Goal: Task Accomplishment & Management: Manage account settings

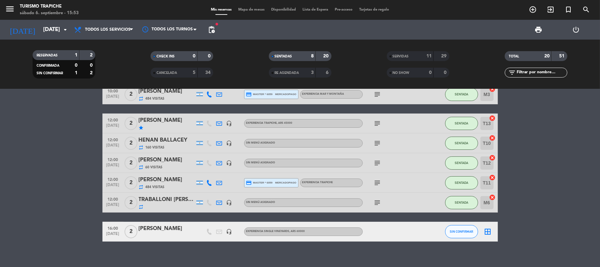
scroll to position [65, 0]
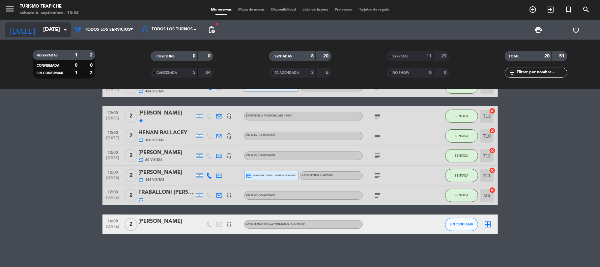
click at [40, 26] on input "[DATE]" at bounding box center [75, 29] width 71 height 13
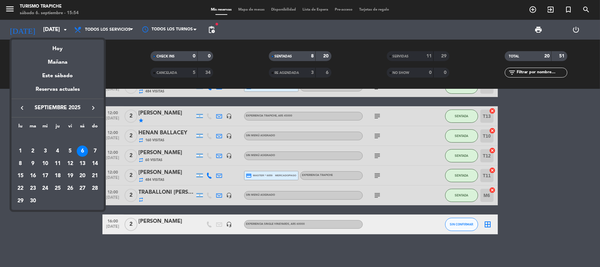
click at [92, 106] on icon "keyboard_arrow_right" at bounding box center [93, 108] width 8 height 8
click at [19, 149] on div "1" at bounding box center [20, 150] width 11 height 11
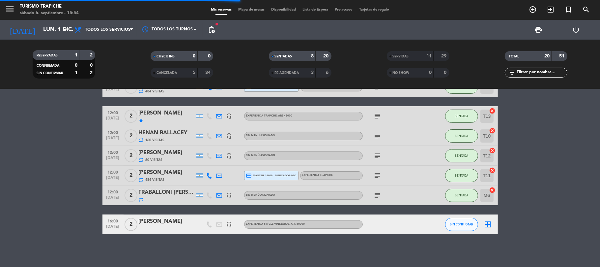
scroll to position [0, 0]
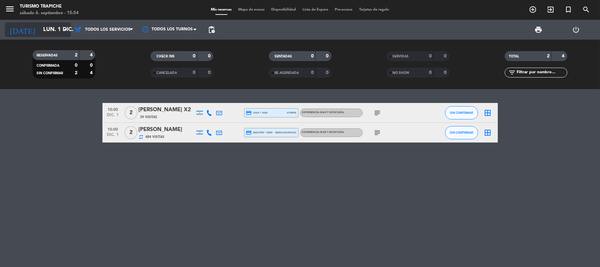
click at [45, 27] on input "lun. 1 dic." at bounding box center [75, 29] width 71 height 13
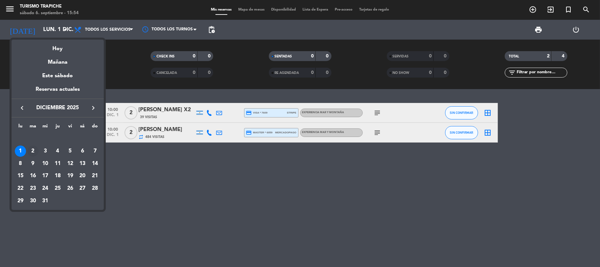
click at [32, 150] on div "2" at bounding box center [32, 150] width 11 height 11
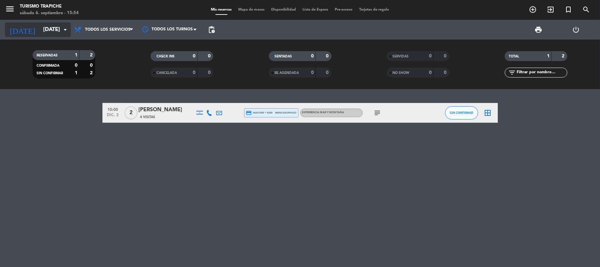
click at [41, 35] on input "[DATE]" at bounding box center [75, 29] width 71 height 13
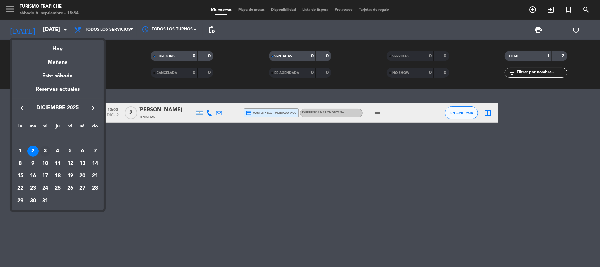
click at [45, 152] on div "3" at bounding box center [45, 150] width 11 height 11
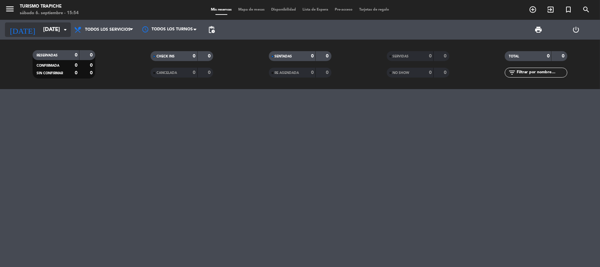
click at [40, 26] on input "[DATE]" at bounding box center [75, 29] width 71 height 13
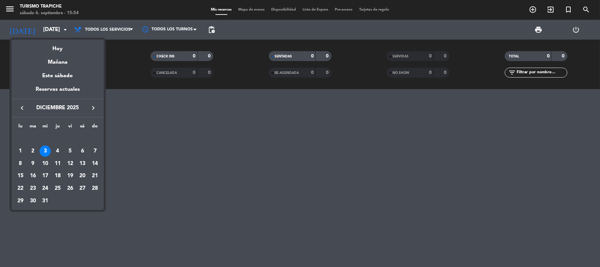
click at [48, 162] on div "10" at bounding box center [45, 163] width 11 height 11
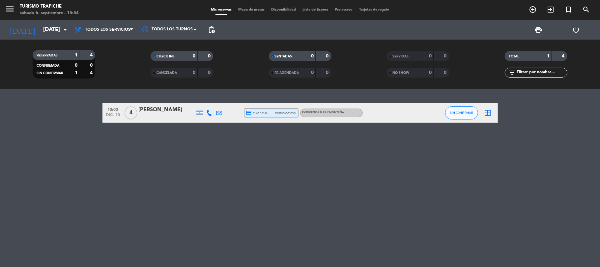
click at [210, 112] on icon at bounding box center [210, 113] width 6 height 6
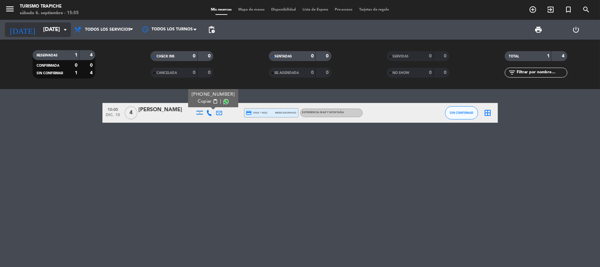
click at [57, 35] on input "[DATE]" at bounding box center [75, 29] width 71 height 13
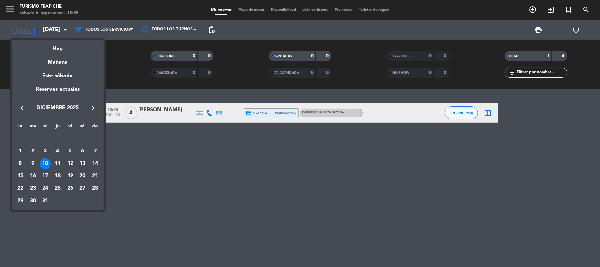
click at [43, 149] on div "3" at bounding box center [45, 150] width 11 height 11
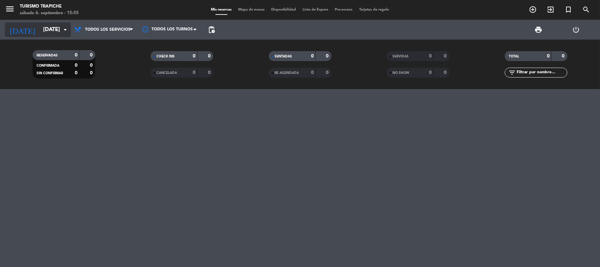
click at [53, 31] on input "[DATE]" at bounding box center [75, 29] width 71 height 13
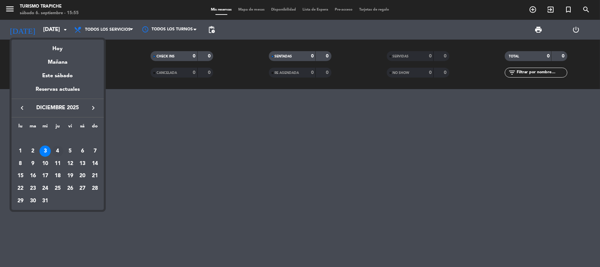
click at [58, 152] on div "4" at bounding box center [57, 150] width 11 height 11
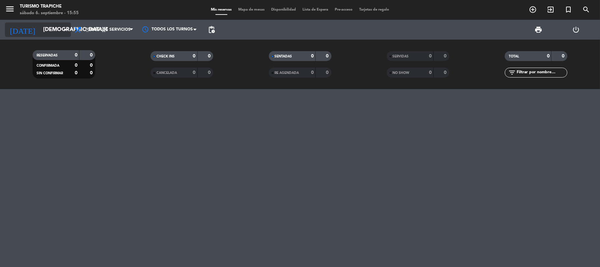
click at [45, 31] on input "[DEMOGRAPHIC_DATA][DATE]" at bounding box center [75, 29] width 71 height 13
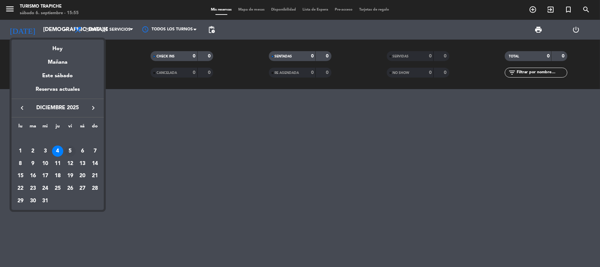
click at [71, 152] on div "5" at bounding box center [70, 150] width 11 height 11
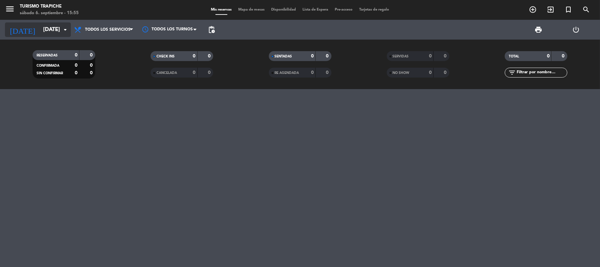
click at [47, 32] on input "[DATE]" at bounding box center [75, 29] width 71 height 13
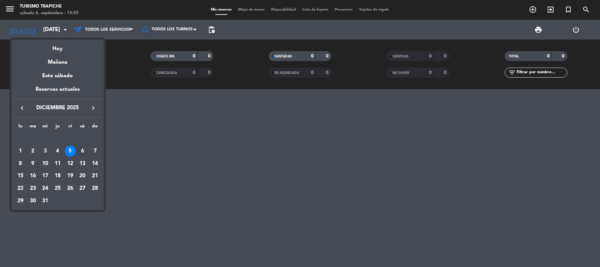
click at [81, 150] on div "6" at bounding box center [82, 150] width 11 height 11
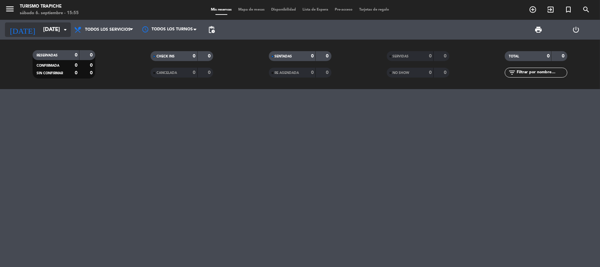
click at [58, 33] on input "[DATE]" at bounding box center [75, 29] width 71 height 13
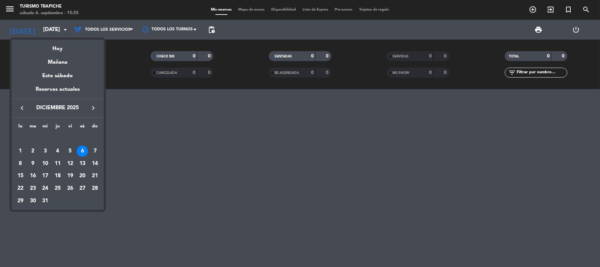
click at [92, 149] on div "7" at bounding box center [94, 150] width 11 height 11
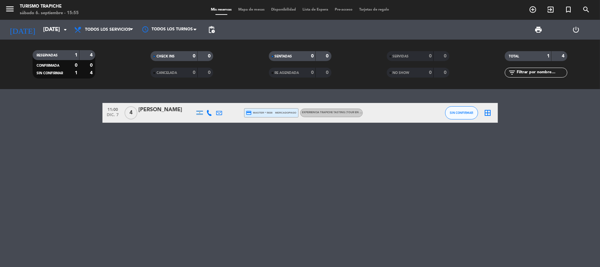
click at [210, 112] on icon at bounding box center [210, 113] width 6 height 6
click at [198, 100] on span "Copiar" at bounding box center [205, 101] width 14 height 7
click at [161, 111] on div "[PERSON_NAME]" at bounding box center [167, 109] width 56 height 9
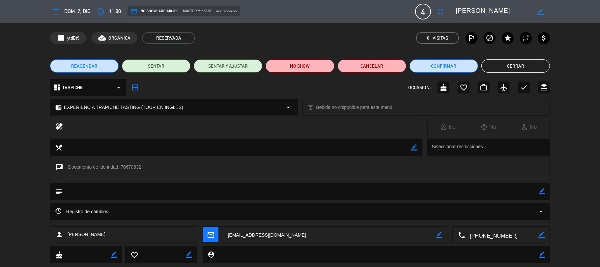
drag, startPoint x: 124, startPoint y: 232, endPoint x: 67, endPoint y: 240, distance: 57.9
click at [67, 240] on div "person [PERSON_NAME]" at bounding box center [124, 234] width 148 height 16
copy span "[PERSON_NAME]"
click at [539, 65] on button "Cerrar" at bounding box center [515, 65] width 69 height 13
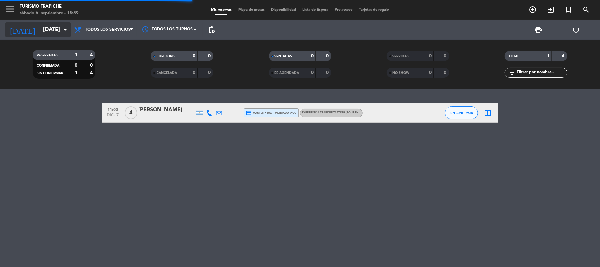
click at [40, 29] on input "[DATE]" at bounding box center [75, 29] width 71 height 13
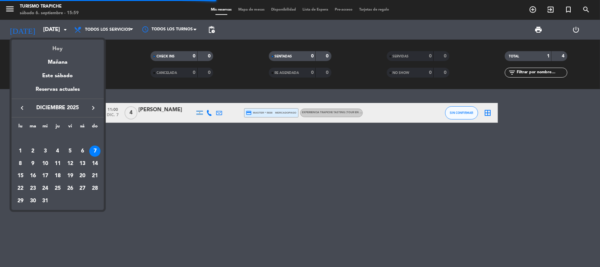
click at [54, 47] on div "Hoy" at bounding box center [58, 47] width 92 height 14
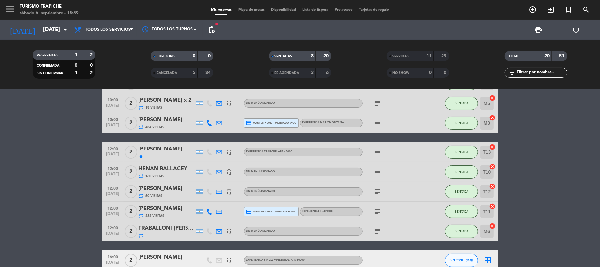
scroll to position [65, 0]
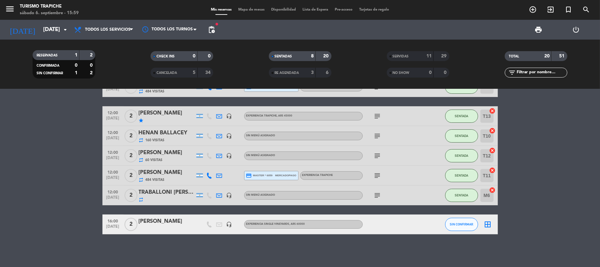
click at [396, 55] on span "SERVIDAS" at bounding box center [401, 56] width 16 height 3
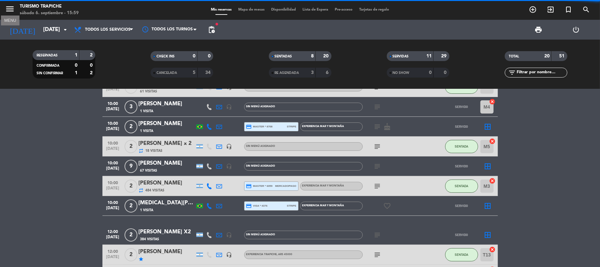
click at [7, 7] on icon "menu" at bounding box center [10, 9] width 10 height 10
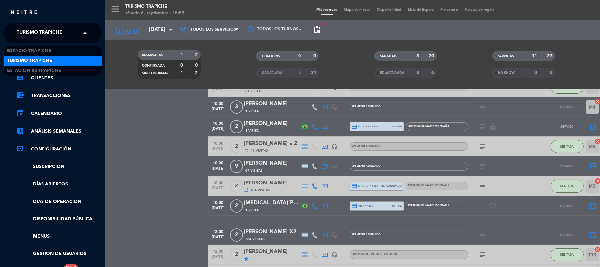
click at [39, 32] on span "Turismo Trapiche" at bounding box center [39, 33] width 45 height 14
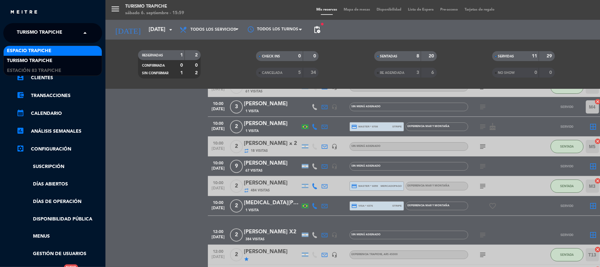
click at [42, 51] on span "Espacio Trapiche" at bounding box center [29, 51] width 44 height 8
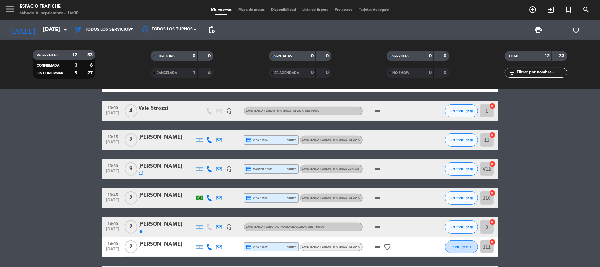
scroll to position [183, 0]
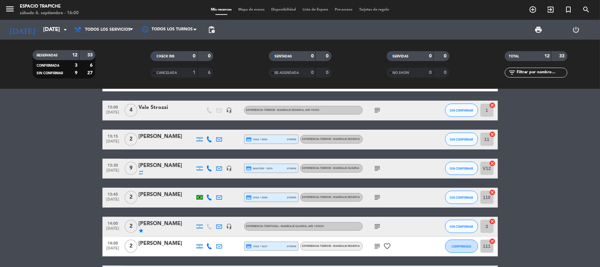
click at [141, 231] on icon "star" at bounding box center [141, 230] width 5 height 5
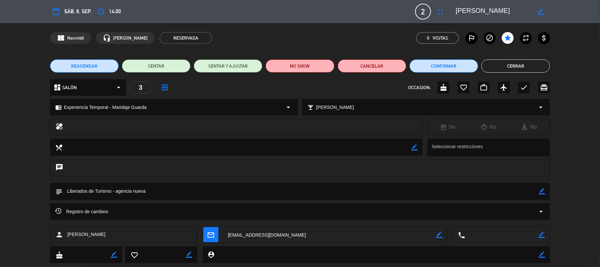
click at [490, 65] on button "Cerrar" at bounding box center [515, 65] width 69 height 13
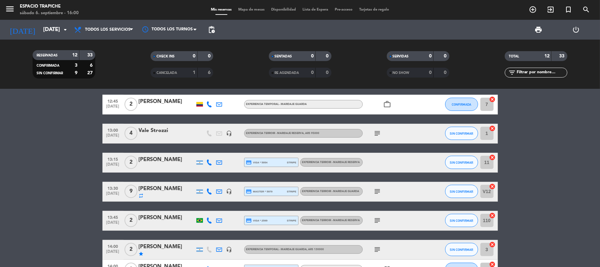
scroll to position [176, 0]
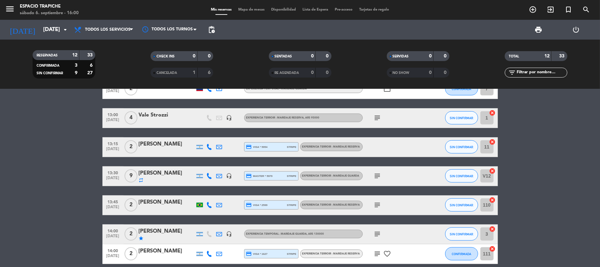
click at [383, 174] on div "subject" at bounding box center [392, 175] width 59 height 19
click at [378, 176] on icon "subject" at bounding box center [378, 176] width 8 height 8
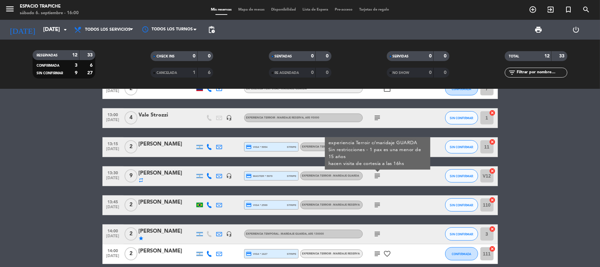
click at [378, 176] on icon "subject" at bounding box center [378, 176] width 8 height 8
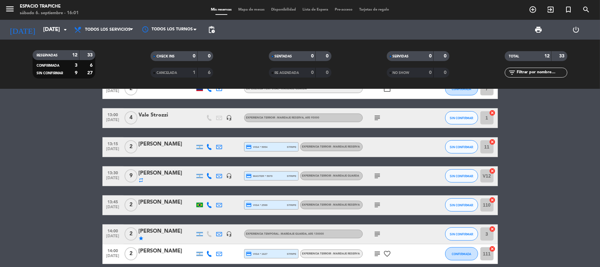
click at [11, 14] on icon "menu" at bounding box center [10, 9] width 10 height 10
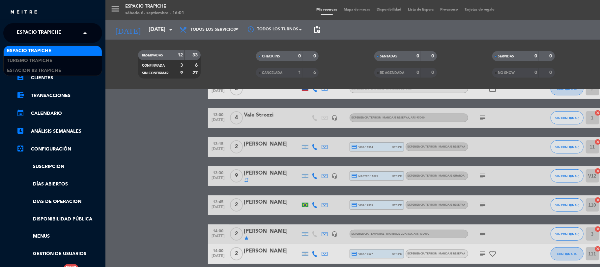
click at [30, 32] on span "Espacio Trapiche" at bounding box center [39, 33] width 44 height 14
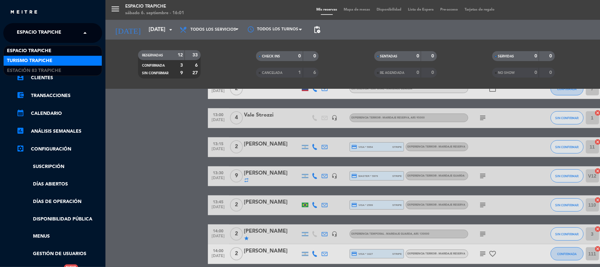
click at [37, 57] on span "Turismo Trapiche" at bounding box center [29, 61] width 45 height 8
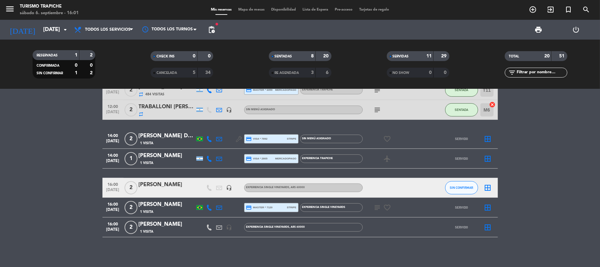
scroll to position [292, 0]
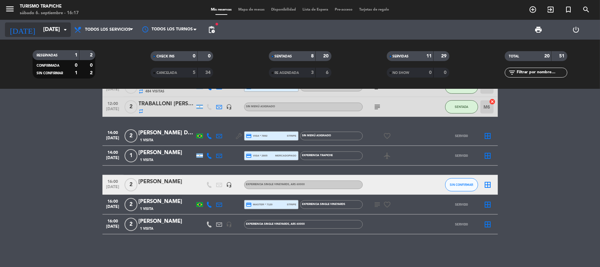
click at [45, 25] on input "[DATE]" at bounding box center [75, 29] width 71 height 13
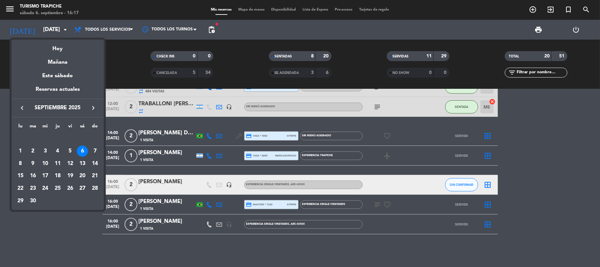
drag, startPoint x: 97, startPoint y: 113, endPoint x: 94, endPoint y: 107, distance: 5.9
click at [97, 112] on div "keyboard_arrow_left septiembre 2025 keyboard_arrow_right" at bounding box center [58, 108] width 92 height 18
click at [94, 107] on icon "keyboard_arrow_right" at bounding box center [93, 108] width 8 height 8
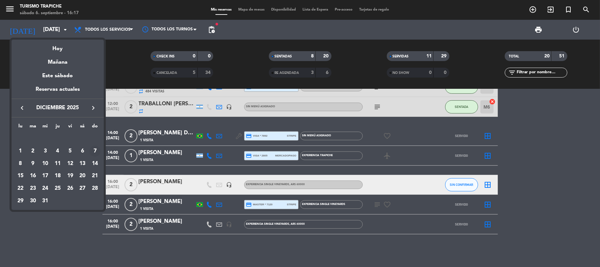
click at [94, 152] on div "7" at bounding box center [94, 150] width 11 height 11
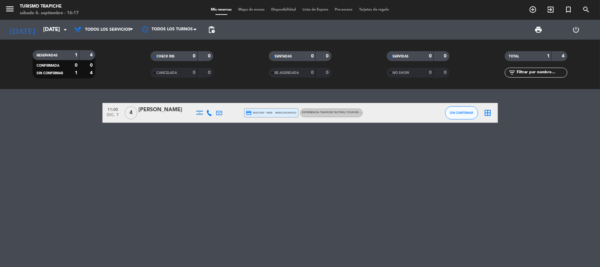
scroll to position [0, 0]
click at [47, 28] on input "[DATE]" at bounding box center [75, 29] width 71 height 13
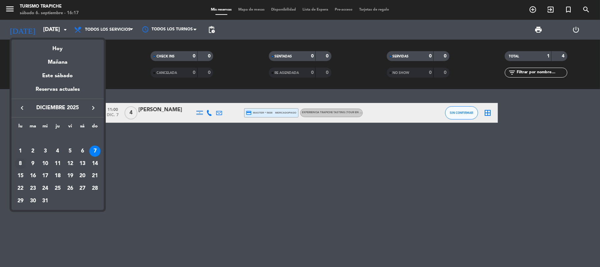
click at [20, 161] on div "8" at bounding box center [20, 163] width 11 height 11
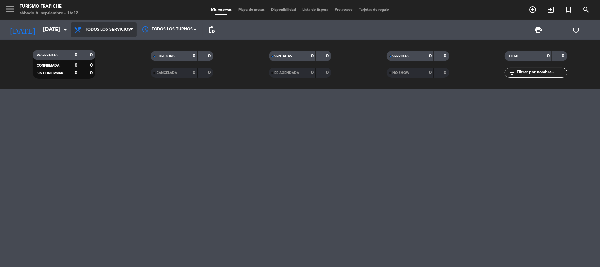
click at [123, 26] on span "Todos los servicios" at bounding box center [104, 29] width 66 height 14
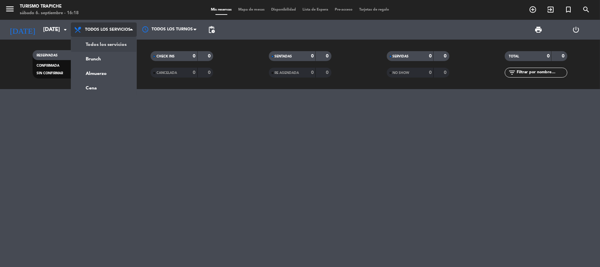
click at [123, 26] on span "Todos los servicios" at bounding box center [104, 29] width 66 height 14
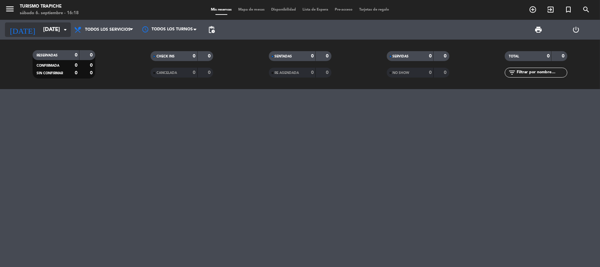
click at [57, 25] on input "[DATE]" at bounding box center [75, 29] width 71 height 13
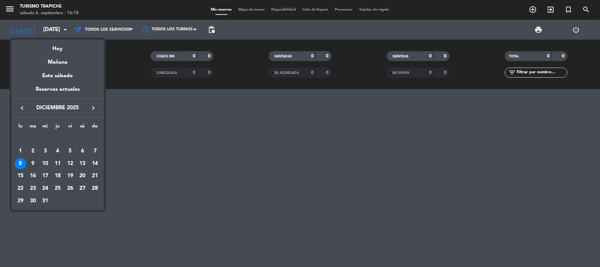
click at [32, 162] on div "9" at bounding box center [32, 163] width 11 height 11
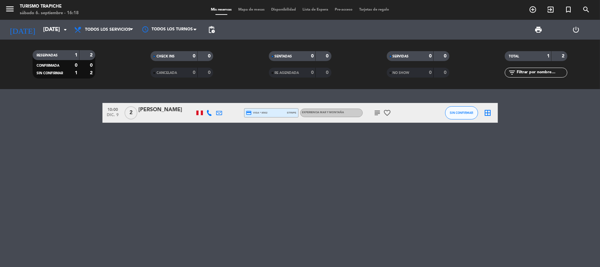
click at [377, 116] on div "subject favorite_border" at bounding box center [392, 112] width 59 height 19
click at [376, 113] on icon "subject" at bounding box center [378, 113] width 8 height 8
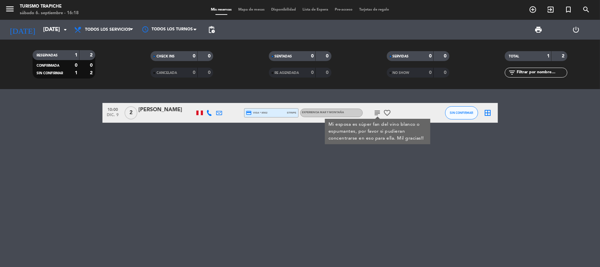
click at [376, 113] on icon "subject" at bounding box center [378, 113] width 8 height 8
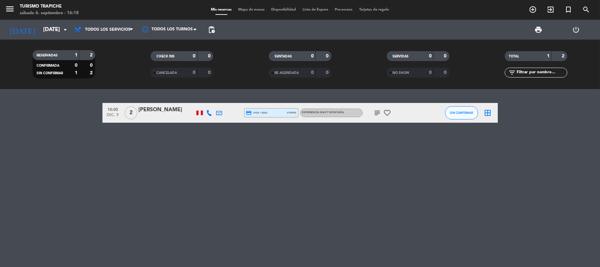
click at [169, 105] on div "[PERSON_NAME]" at bounding box center [167, 109] width 56 height 9
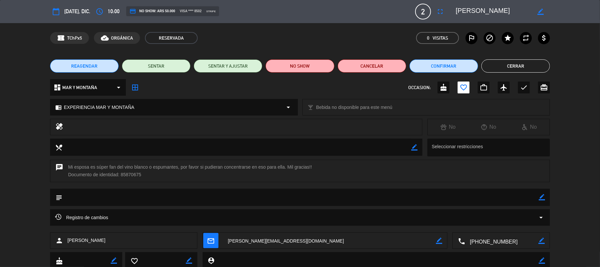
click at [500, 65] on button "Cerrar" at bounding box center [515, 65] width 69 height 13
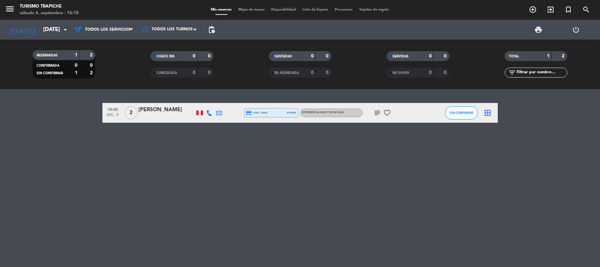
click at [210, 111] on icon at bounding box center [210, 113] width 6 height 6
click at [214, 99] on span "content_paste" at bounding box center [216, 101] width 5 height 5
click at [163, 109] on div "[PERSON_NAME]" at bounding box center [167, 109] width 56 height 9
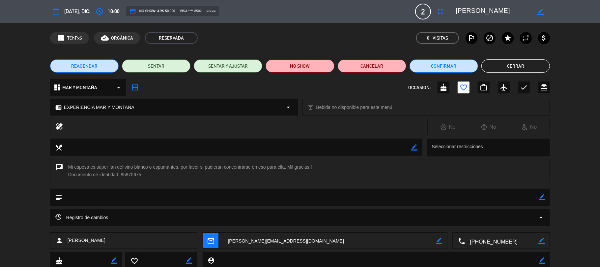
click at [478, 9] on textarea at bounding box center [493, 12] width 75 height 12
click at [518, 67] on button "Cerrar" at bounding box center [515, 65] width 69 height 13
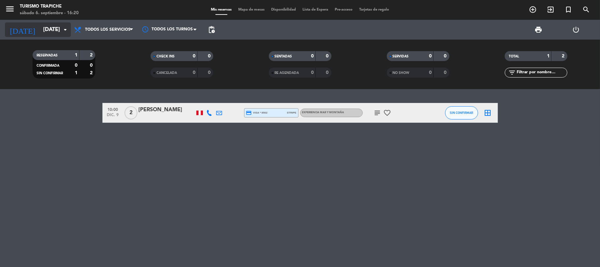
click at [40, 29] on input "[DATE]" at bounding box center [75, 29] width 71 height 13
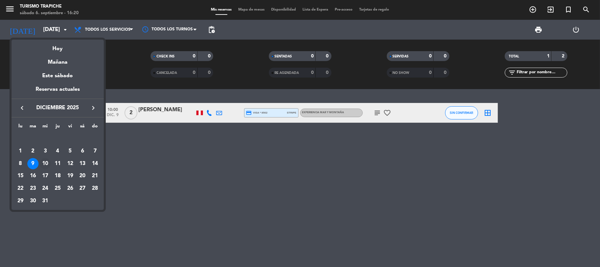
click at [45, 162] on div "10" at bounding box center [45, 163] width 11 height 11
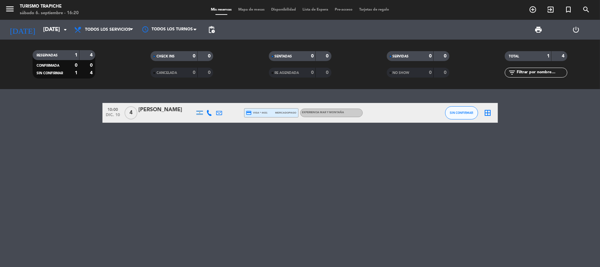
click at [209, 111] on icon at bounding box center [210, 113] width 6 height 6
click at [223, 101] on span at bounding box center [225, 101] width 5 height 5
click at [212, 100] on span "content_paste" at bounding box center [214, 101] width 5 height 5
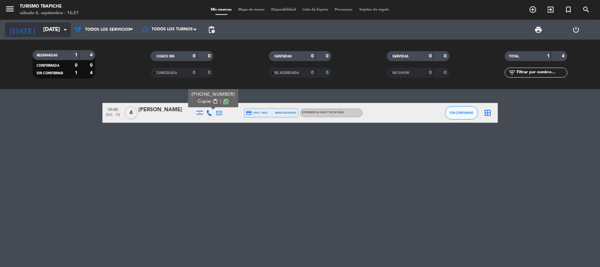
click at [40, 32] on input "[DATE]" at bounding box center [75, 29] width 71 height 13
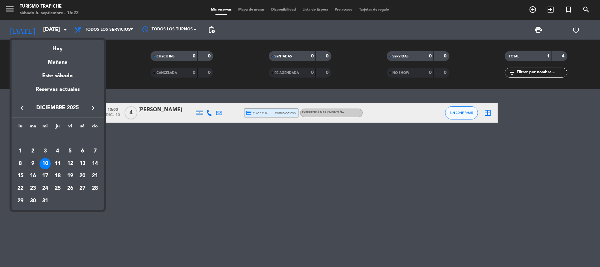
click at [33, 161] on div "9" at bounding box center [32, 163] width 11 height 11
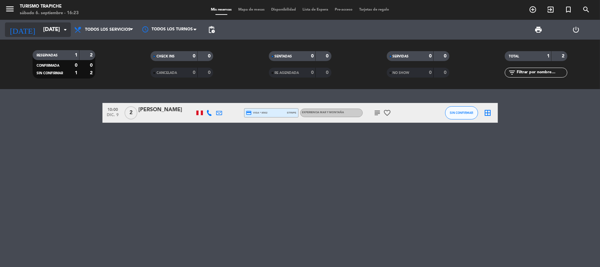
click at [40, 27] on input "[DATE]" at bounding box center [75, 29] width 71 height 13
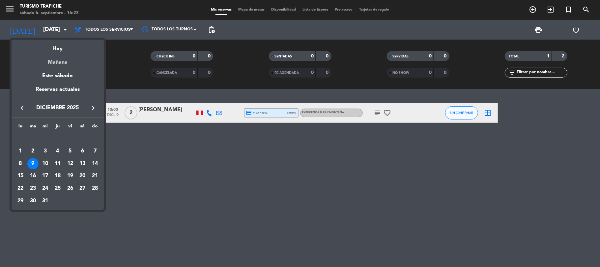
click at [57, 61] on div "Mañana" at bounding box center [58, 60] width 92 height 14
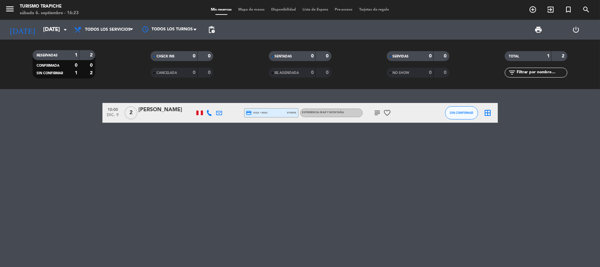
type input "[DATE]"
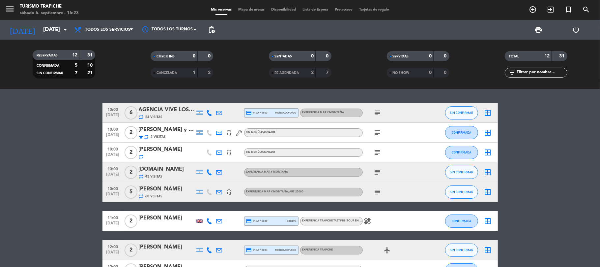
click at [530, 8] on icon "add_circle_outline" at bounding box center [533, 10] width 8 height 8
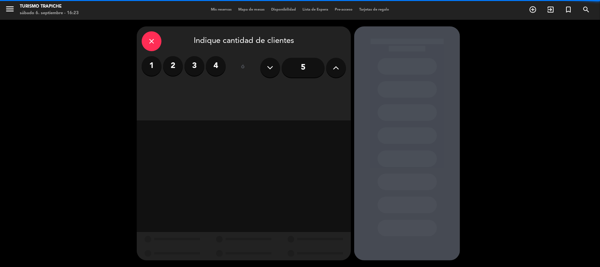
click at [176, 66] on label "2" at bounding box center [173, 66] width 20 height 20
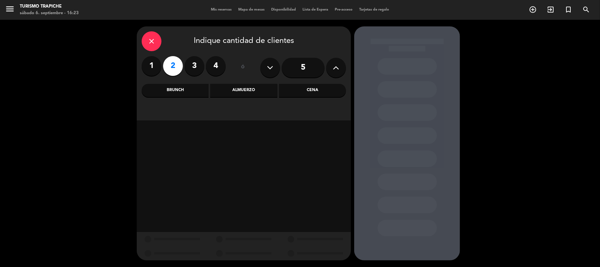
click at [237, 87] on div "Almuerzo" at bounding box center [243, 90] width 67 height 13
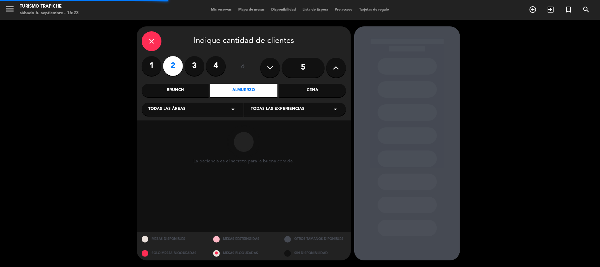
click at [213, 108] on div "Todas las áreas arrow_drop_down" at bounding box center [193, 108] width 102 height 13
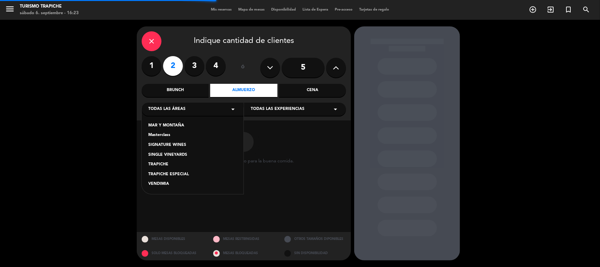
click at [182, 122] on div "MAR Y MONTAÑA" at bounding box center [192, 125] width 89 height 7
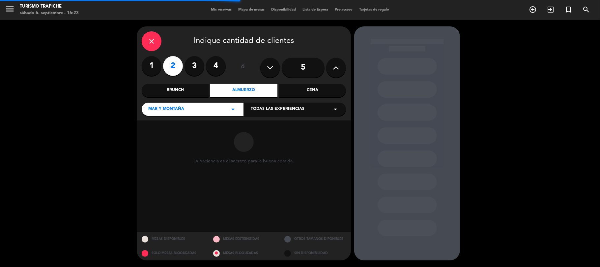
click at [285, 103] on div "Todas las experiencias arrow_drop_down" at bounding box center [295, 108] width 102 height 13
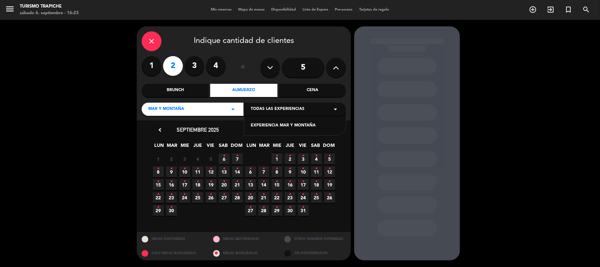
click at [275, 123] on div "EXPERIENCIA MAR Y MONTAÑA" at bounding box center [295, 125] width 89 height 7
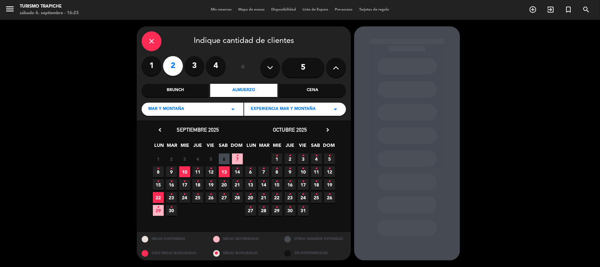
click at [235, 159] on span "7 •" at bounding box center [237, 158] width 11 height 11
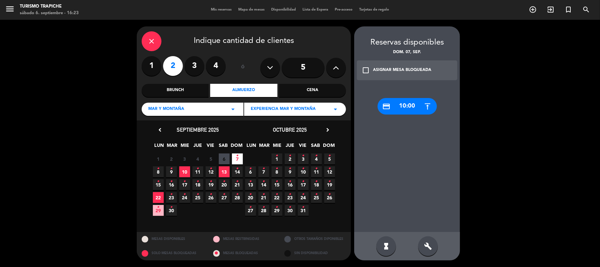
click at [409, 101] on div "credit_card 10:00" at bounding box center [407, 106] width 59 height 16
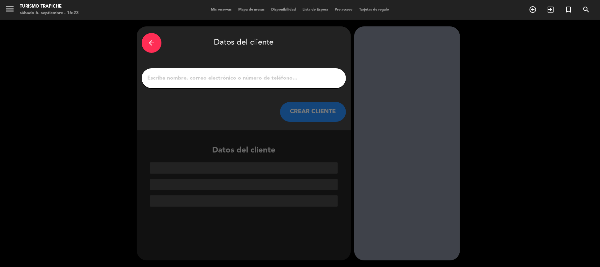
click at [236, 76] on input "1" at bounding box center [244, 77] width 194 height 9
paste input "[PERSON_NAME] Resmer x 2"
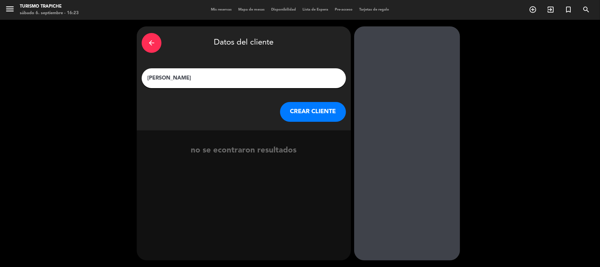
type input "[PERSON_NAME]"
click at [315, 108] on button "CREAR CLIENTE" at bounding box center [313, 112] width 66 height 20
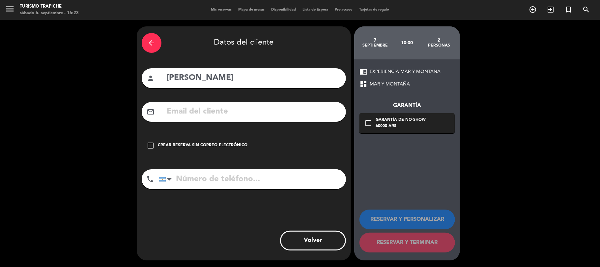
click at [154, 41] on icon "arrow_back" at bounding box center [152, 43] width 8 height 8
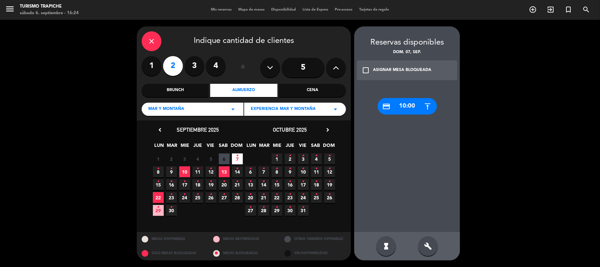
click at [148, 37] on icon "close" at bounding box center [152, 41] width 8 height 8
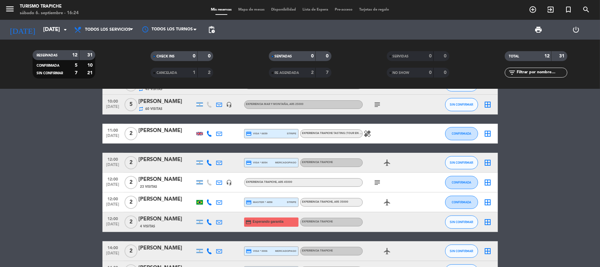
scroll to position [88, 0]
click at [533, 11] on icon "add_circle_outline" at bounding box center [533, 10] width 8 height 8
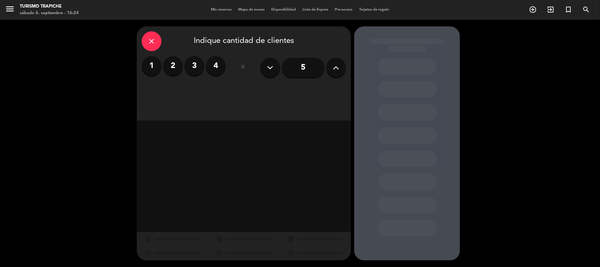
click at [176, 68] on label "2" at bounding box center [173, 66] width 20 height 20
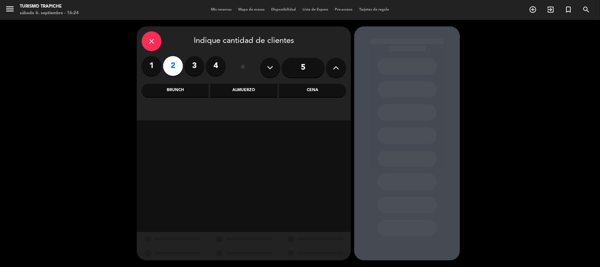
click at [257, 86] on div "Almuerzo" at bounding box center [243, 90] width 67 height 13
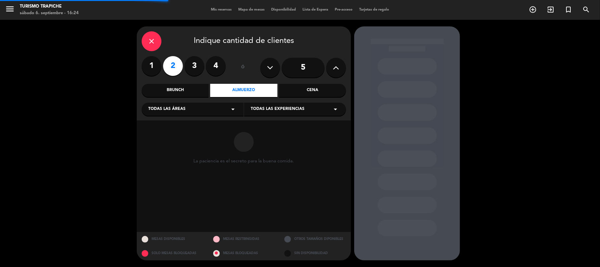
click at [203, 112] on div "Todas las áreas arrow_drop_down" at bounding box center [193, 108] width 102 height 13
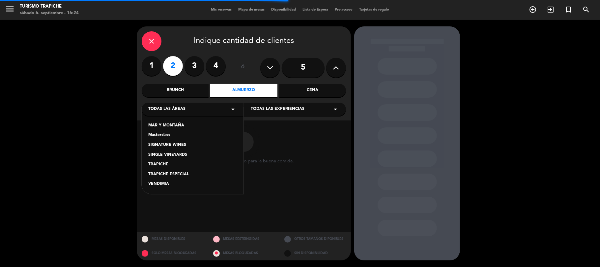
click at [172, 165] on div "TRAPICHE" at bounding box center [192, 164] width 89 height 7
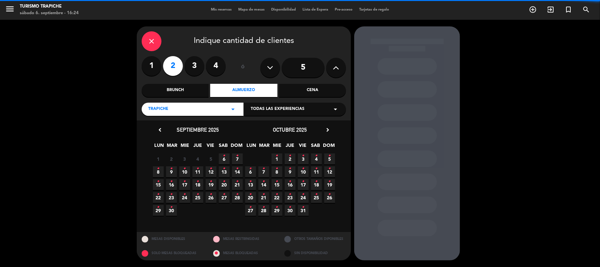
click at [283, 109] on span "Todas las experiencias" at bounding box center [278, 109] width 54 height 7
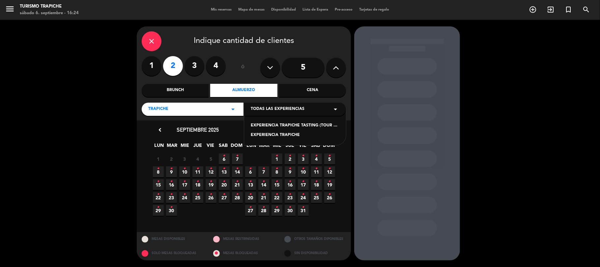
click at [273, 135] on div "EXPERIENCIA TRAPICHE" at bounding box center [295, 135] width 89 height 7
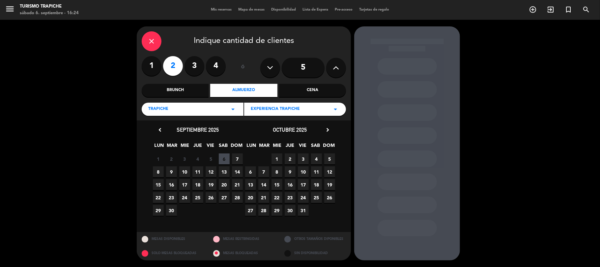
click at [237, 159] on span "7" at bounding box center [237, 158] width 11 height 11
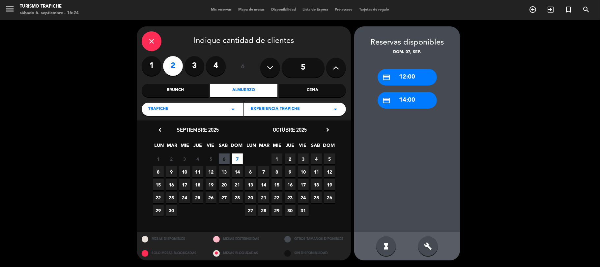
click at [408, 72] on div "credit_card 12:00" at bounding box center [407, 77] width 59 height 16
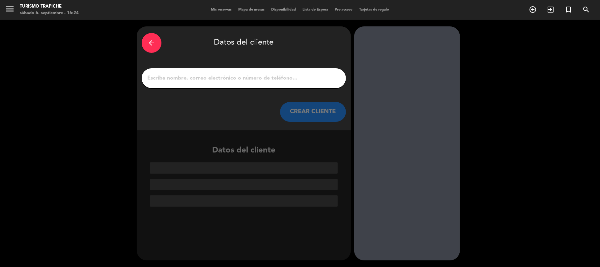
click at [226, 78] on input "1" at bounding box center [244, 77] width 194 height 9
paste input "[PERSON_NAME]"
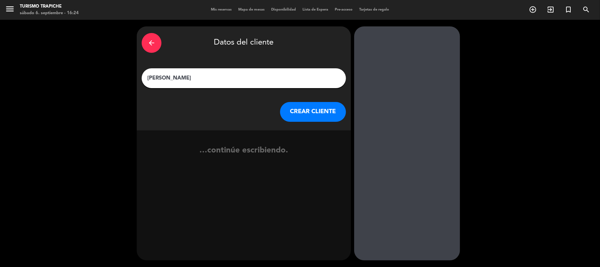
type input "[PERSON_NAME]"
click at [313, 110] on button "CREAR CLIENTE" at bounding box center [313, 112] width 66 height 20
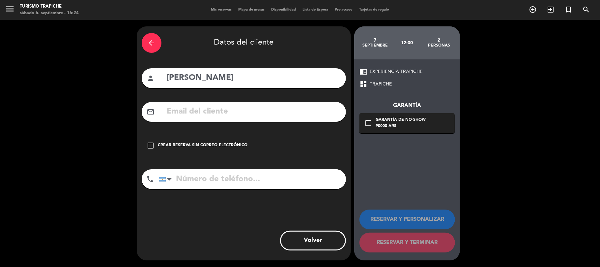
click at [241, 117] on input "text" at bounding box center [253, 112] width 175 height 14
paste input "[EMAIL_ADDRESS][DOMAIN_NAME]"
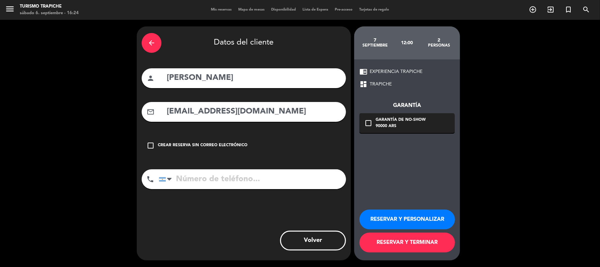
type input "[EMAIL_ADDRESS][DOMAIN_NAME]"
click at [199, 184] on input "tel" at bounding box center [252, 179] width 187 height 20
paste input "[PHONE_NUMBER]"
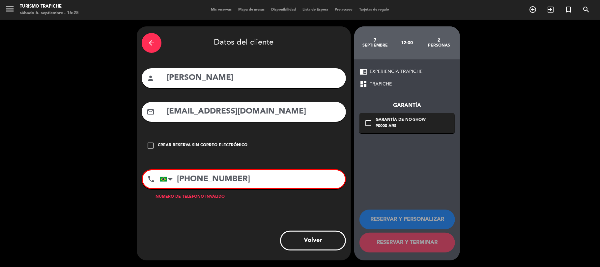
click at [251, 180] on input "[PHONE_NUMBER]" at bounding box center [252, 179] width 185 height 18
click at [194, 180] on input "[PHONE_NUMBER]" at bounding box center [252, 179] width 185 height 18
click at [227, 180] on input "[PHONE_NUMBER]" at bounding box center [252, 179] width 185 height 18
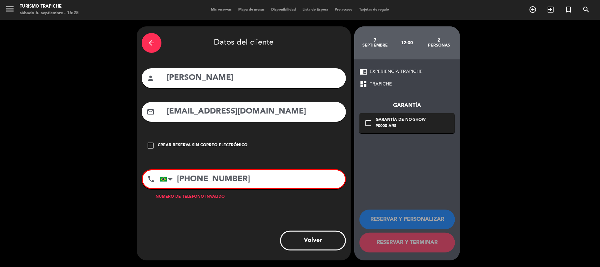
click at [194, 178] on input "[PHONE_NUMBER]" at bounding box center [252, 179] width 185 height 18
click at [193, 178] on input "[PHONE_NUMBER]" at bounding box center [252, 179] width 185 height 18
click at [194, 179] on input "[PHONE_NUMBER]" at bounding box center [252, 179] width 185 height 18
type input "[PHONE_NUMBER]"
click at [260, 177] on input "[PHONE_NUMBER]" at bounding box center [252, 179] width 185 height 18
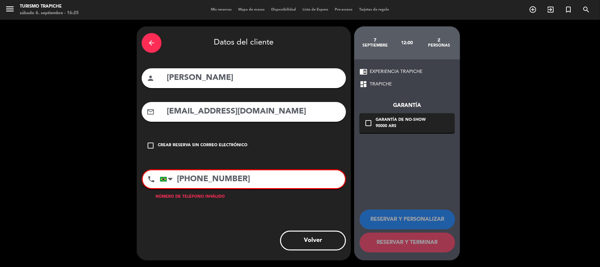
click at [260, 177] on input "[PHONE_NUMBER]" at bounding box center [252, 179] width 185 height 18
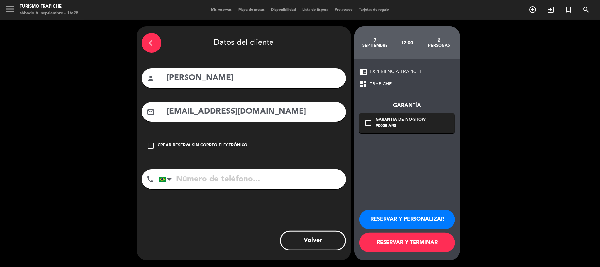
click at [372, 123] on icon "check_box_outline_blank" at bounding box center [368, 123] width 8 height 8
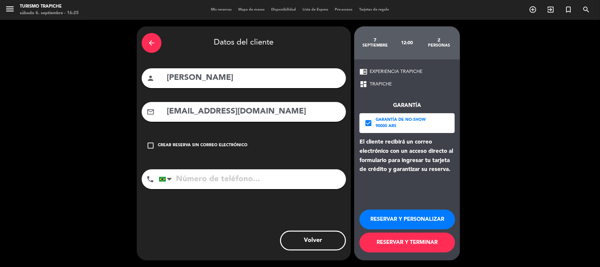
click at [396, 218] on button "RESERVAR Y PERSONALIZAR" at bounding box center [407, 219] width 96 height 20
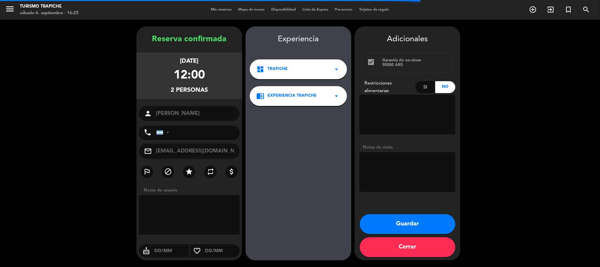
click at [413, 164] on textarea at bounding box center [407, 172] width 96 height 40
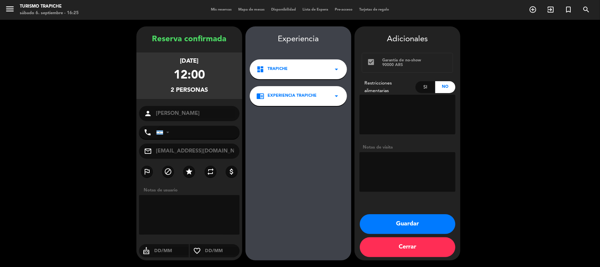
click at [404, 225] on button "Guardar" at bounding box center [408, 224] width 96 height 20
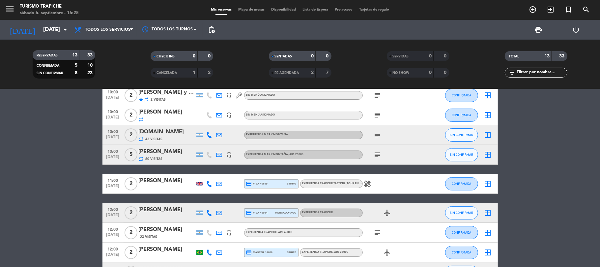
scroll to position [88, 0]
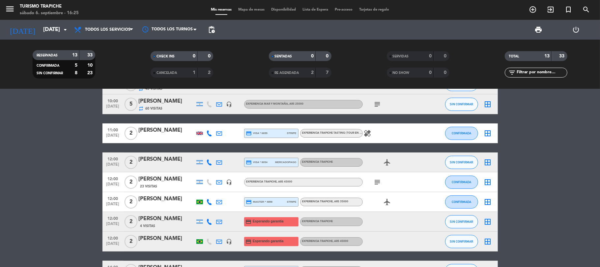
click at [176, 237] on div "[PERSON_NAME]" at bounding box center [167, 238] width 56 height 9
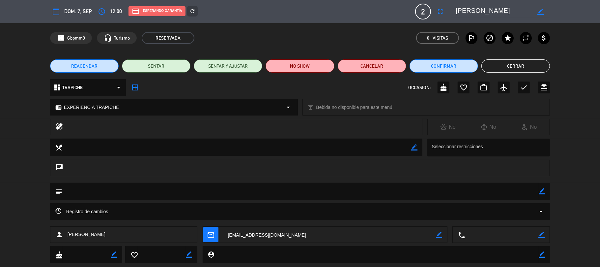
click at [546, 189] on div "subject border_color" at bounding box center [300, 191] width 500 height 17
click at [542, 193] on icon "border_color" at bounding box center [542, 191] width 6 height 6
type textarea "Reserva pedida por [PERSON_NAME]"
click at [543, 190] on icon at bounding box center [542, 191] width 6 height 6
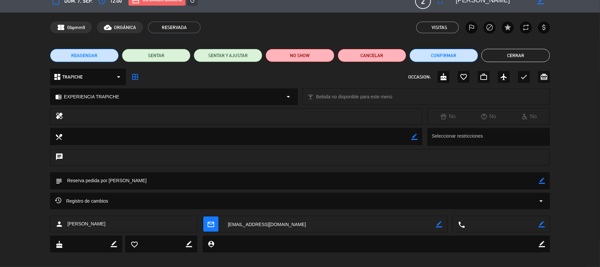
scroll to position [15, 0]
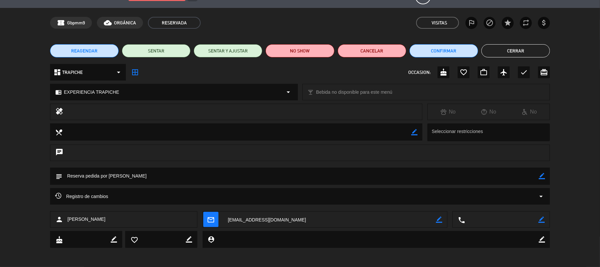
click at [515, 53] on button "Cerrar" at bounding box center [515, 50] width 69 height 13
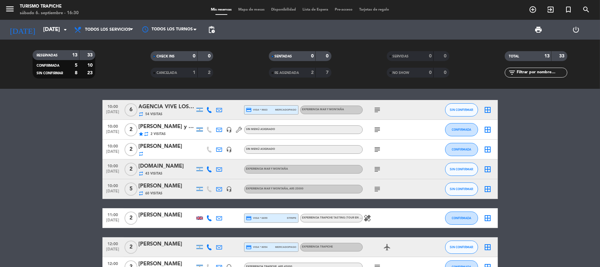
scroll to position [0, 0]
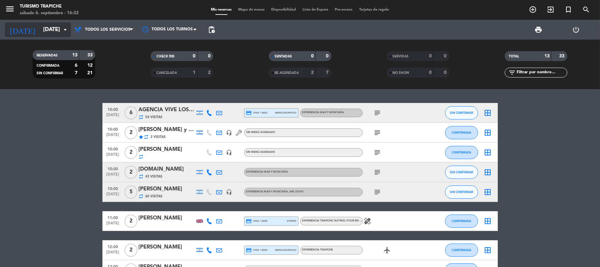
click at [49, 28] on input "[DATE]" at bounding box center [75, 29] width 71 height 13
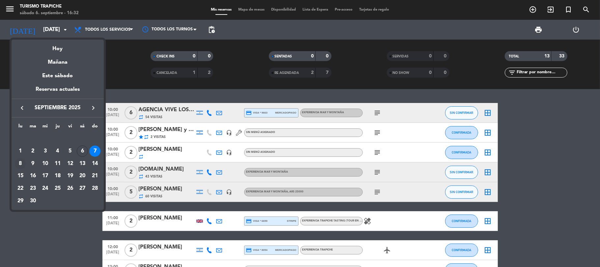
click at [18, 161] on div "8" at bounding box center [20, 163] width 11 height 11
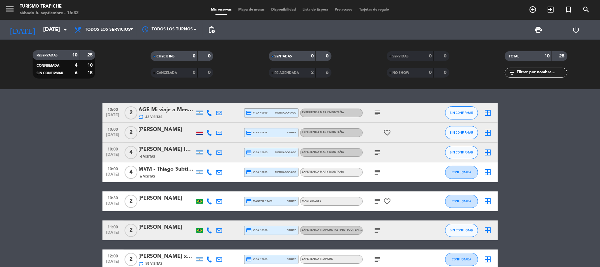
click at [379, 114] on icon "subject" at bounding box center [378, 113] width 8 height 8
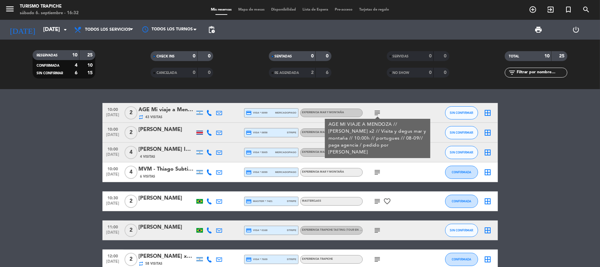
click at [379, 111] on icon "subject" at bounding box center [378, 113] width 8 height 8
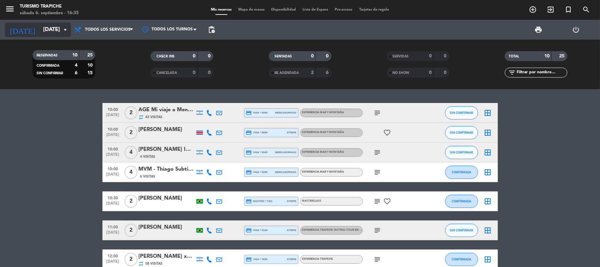
drag, startPoint x: 43, startPoint y: 20, endPoint x: 47, endPoint y: 36, distance: 16.3
click at [43, 22] on div "[DATE] [DATE] arrow_drop_down" at bounding box center [38, 30] width 66 height 20
click at [47, 36] on input "[DATE]" at bounding box center [75, 29] width 71 height 13
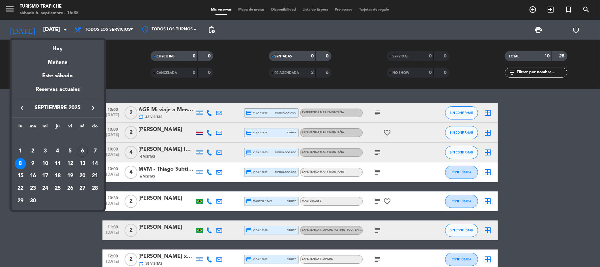
click at [96, 108] on icon "keyboard_arrow_right" at bounding box center [93, 108] width 8 height 8
click at [95, 108] on icon "keyboard_arrow_right" at bounding box center [93, 108] width 8 height 8
click at [94, 107] on icon "keyboard_arrow_right" at bounding box center [93, 108] width 8 height 8
click at [41, 162] on div "10" at bounding box center [45, 163] width 11 height 11
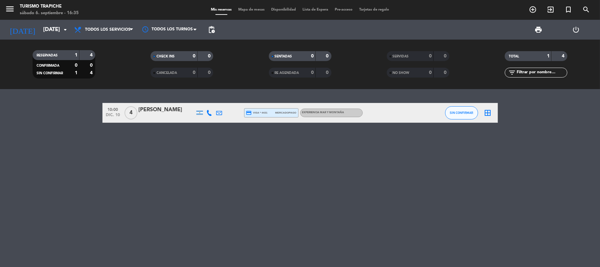
click at [172, 112] on div "[PERSON_NAME]" at bounding box center [167, 109] width 56 height 9
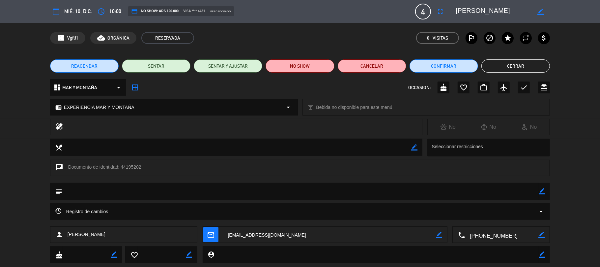
click at [497, 10] on textarea at bounding box center [493, 12] width 75 height 12
click at [498, 233] on textarea at bounding box center [501, 234] width 73 height 16
click at [527, 62] on button "Cerrar" at bounding box center [515, 65] width 69 height 13
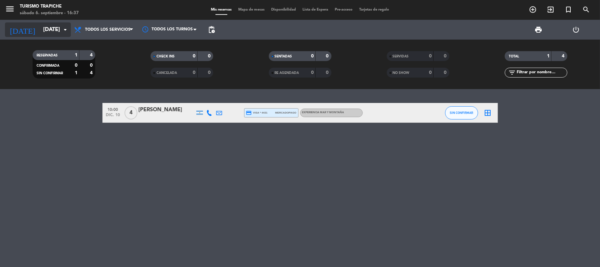
click at [61, 28] on icon "arrow_drop_down" at bounding box center [65, 30] width 8 height 8
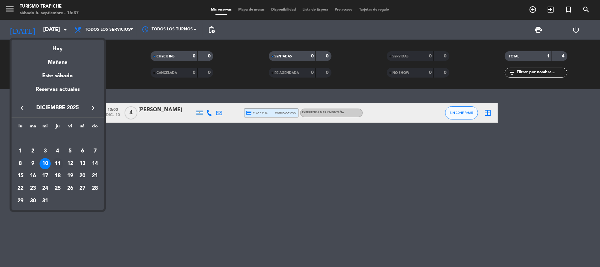
click at [57, 163] on div "11" at bounding box center [57, 163] width 11 height 11
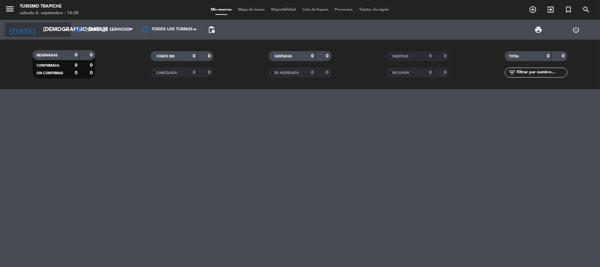
click at [59, 24] on input "[DEMOGRAPHIC_DATA][DATE]" at bounding box center [75, 29] width 71 height 13
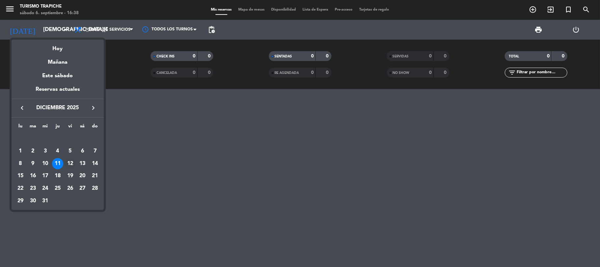
click at [70, 161] on div "12" at bounding box center [70, 163] width 11 height 11
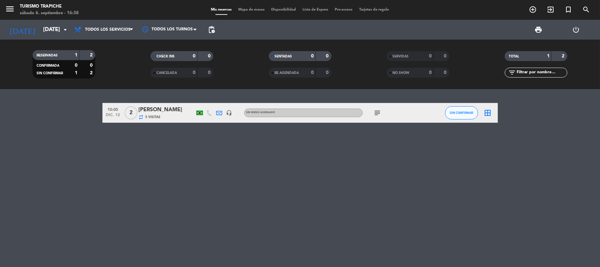
click at [377, 111] on icon "subject" at bounding box center [378, 113] width 8 height 8
click at [51, 30] on input "[DATE]" at bounding box center [75, 29] width 71 height 13
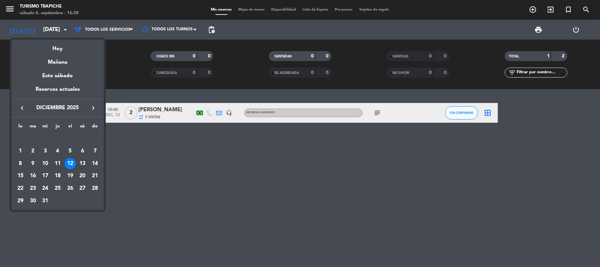
click at [85, 162] on div "13" at bounding box center [82, 163] width 11 height 11
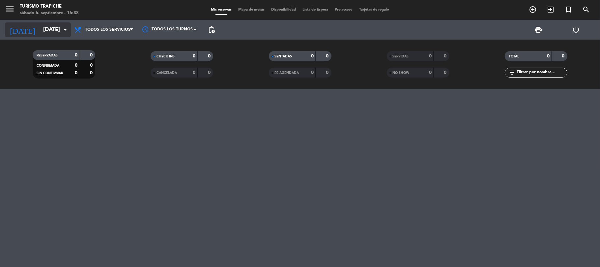
click at [45, 31] on input "[DATE]" at bounding box center [75, 29] width 71 height 13
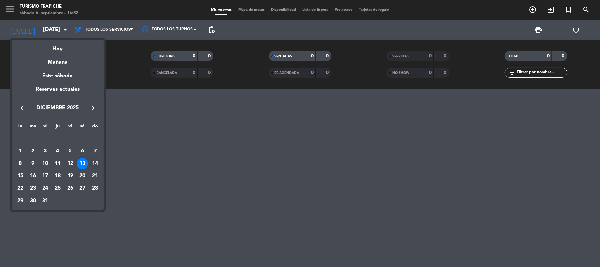
click at [94, 165] on div "14" at bounding box center [94, 163] width 11 height 11
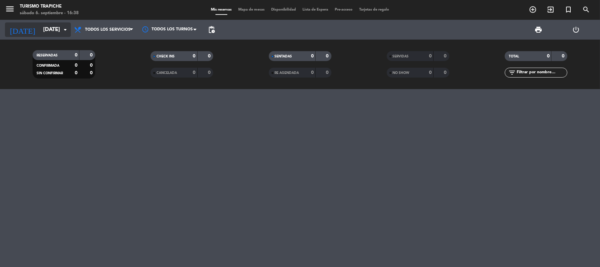
click at [58, 28] on input "[DATE]" at bounding box center [75, 29] width 71 height 13
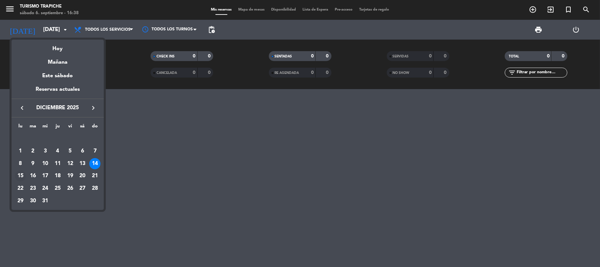
click at [23, 174] on div "15" at bounding box center [20, 175] width 11 height 11
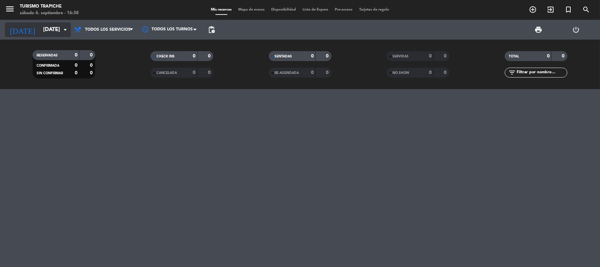
click at [46, 29] on input "[DATE]" at bounding box center [75, 29] width 71 height 13
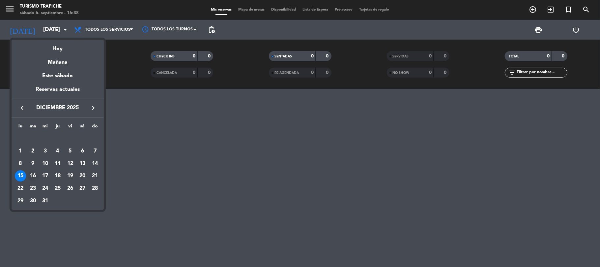
click at [34, 171] on div "16" at bounding box center [32, 175] width 11 height 11
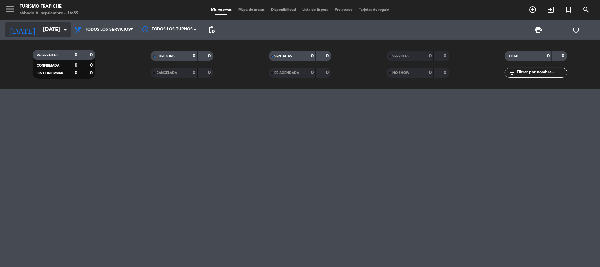
click at [52, 23] on input "[DATE]" at bounding box center [75, 29] width 71 height 13
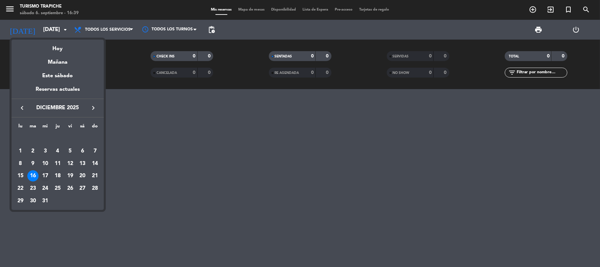
click at [44, 176] on div "17" at bounding box center [45, 175] width 11 height 11
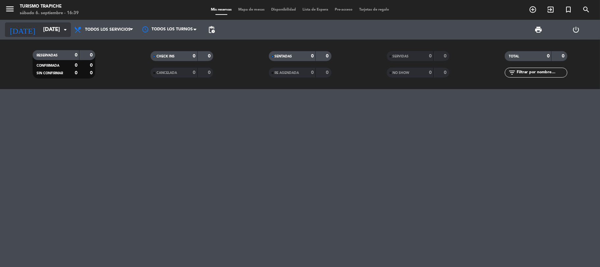
click at [57, 29] on input "[DATE]" at bounding box center [75, 29] width 71 height 13
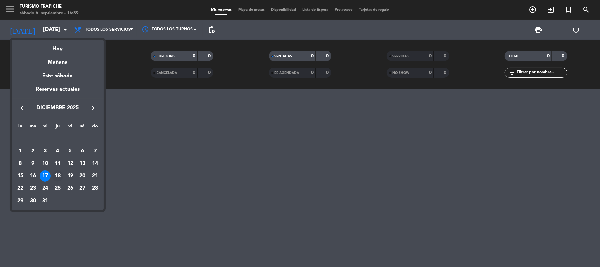
click at [61, 173] on div "18" at bounding box center [57, 175] width 11 height 11
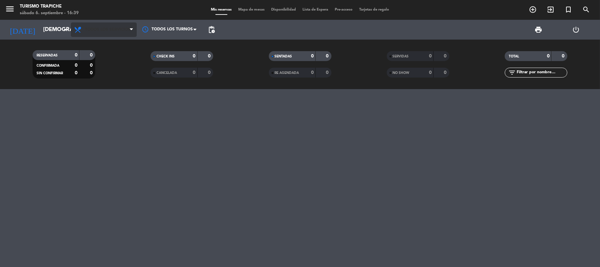
drag, startPoint x: 119, startPoint y: 37, endPoint x: 119, endPoint y: 31, distance: 6.3
click at [119, 37] on div "Todos los servicios Brunch Almuerzo Cena Todos los servicios Todos los servicio…" at bounding box center [104, 30] width 66 height 20
click at [117, 26] on span "Todos los servicios" at bounding box center [104, 29] width 66 height 14
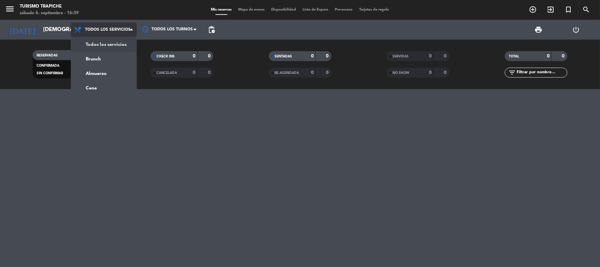
click at [115, 42] on div "menu Turismo Trapiche sábado 6. septiembre - 16:39 Mis reservas Mapa de mesas D…" at bounding box center [300, 44] width 600 height 89
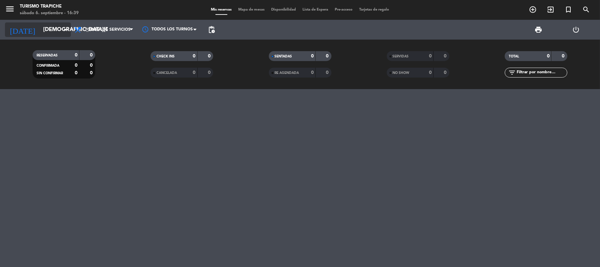
click at [64, 26] on icon "arrow_drop_down" at bounding box center [65, 30] width 8 height 8
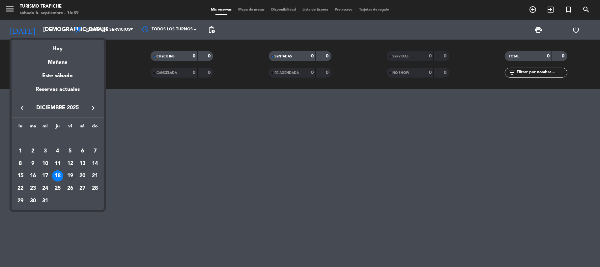
click at [70, 173] on div "19" at bounding box center [70, 175] width 11 height 11
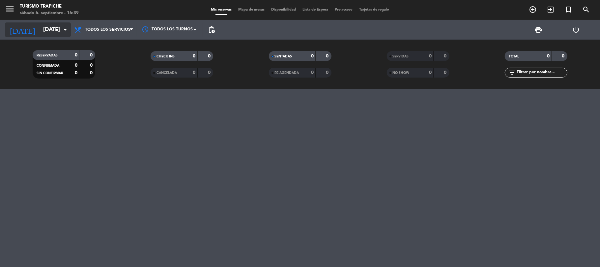
click at [48, 27] on input "[DATE]" at bounding box center [75, 29] width 71 height 13
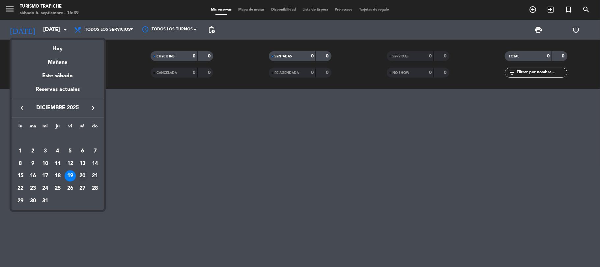
click at [83, 174] on div "20" at bounding box center [82, 175] width 11 height 11
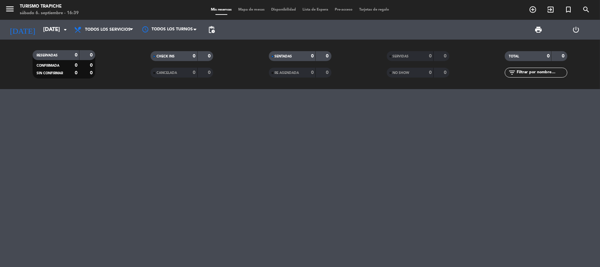
click at [393, 56] on span "SERVIDAS" at bounding box center [401, 56] width 16 height 3
click at [402, 53] on div "SERVIDAS" at bounding box center [403, 56] width 30 height 8
click at [57, 31] on input "[DATE]" at bounding box center [75, 29] width 71 height 13
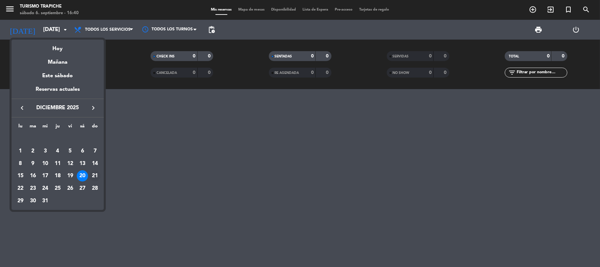
click at [94, 173] on div "21" at bounding box center [94, 175] width 11 height 11
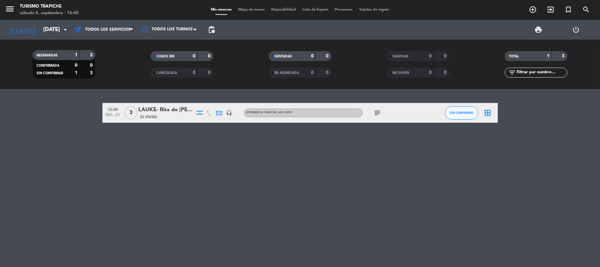
click at [380, 112] on icon "subject" at bounding box center [378, 113] width 8 height 8
click at [40, 24] on input "[DATE]" at bounding box center [75, 29] width 71 height 13
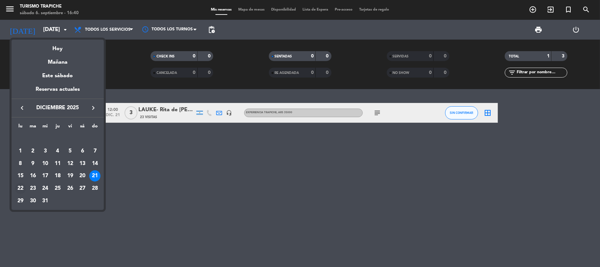
click at [21, 187] on div "22" at bounding box center [20, 188] width 11 height 11
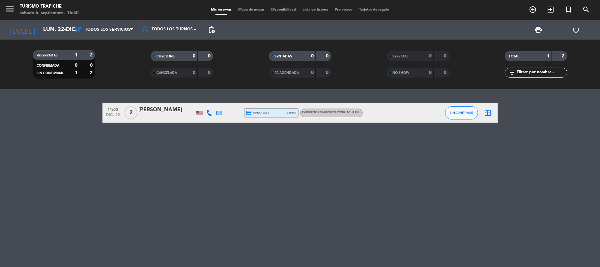
click at [152, 110] on div "[PERSON_NAME]" at bounding box center [167, 109] width 56 height 9
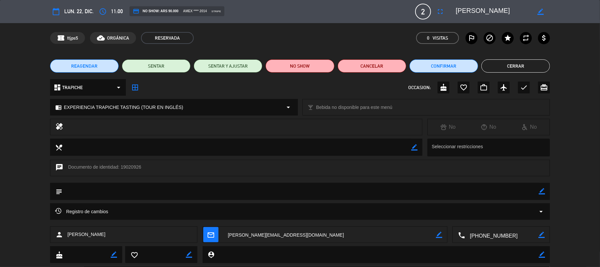
click at [490, 234] on textarea at bounding box center [501, 234] width 73 height 16
click at [489, 7] on textarea at bounding box center [493, 12] width 75 height 12
click at [485, 9] on textarea at bounding box center [493, 12] width 75 height 12
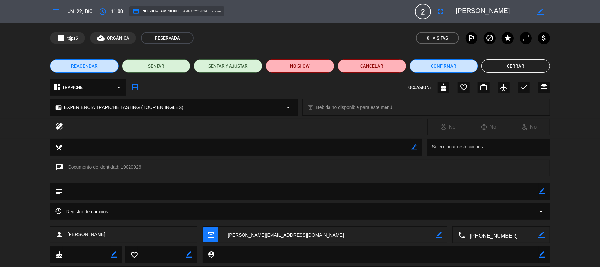
click at [487, 235] on textarea at bounding box center [501, 234] width 73 height 16
click at [495, 62] on button "Cerrar" at bounding box center [515, 65] width 69 height 13
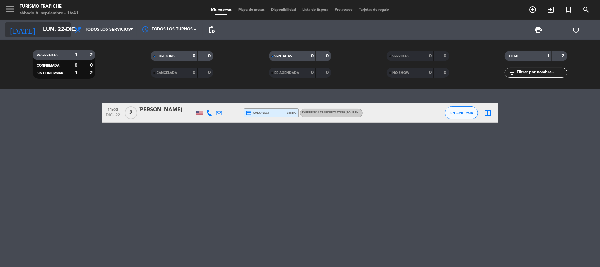
click at [40, 24] on input "lun. 22 dic." at bounding box center [75, 29] width 71 height 13
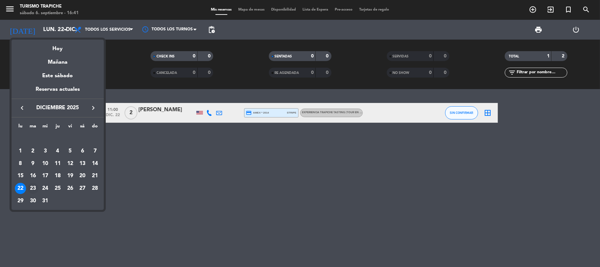
click at [29, 183] on div "23" at bounding box center [32, 188] width 11 height 11
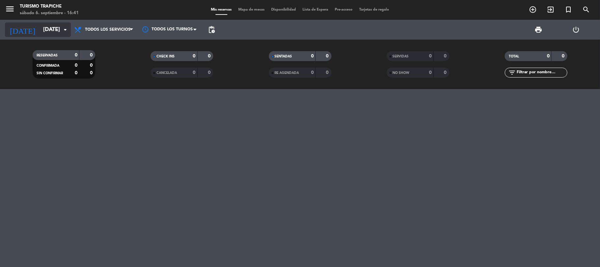
click at [40, 29] on input "[DATE]" at bounding box center [75, 29] width 71 height 13
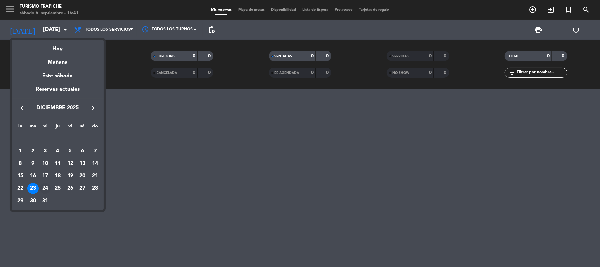
click at [46, 188] on div "24" at bounding box center [45, 188] width 11 height 11
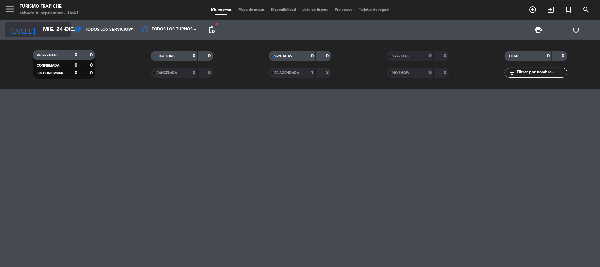
click at [57, 26] on input "mié. 24 dic." at bounding box center [75, 29] width 71 height 13
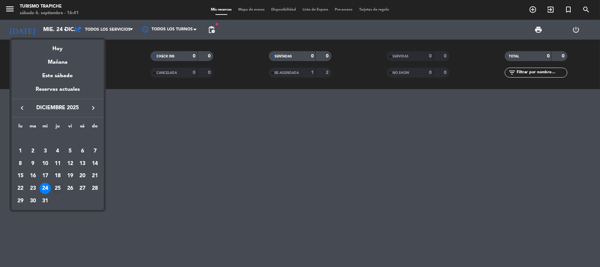
click at [60, 186] on div "25" at bounding box center [57, 188] width 11 height 11
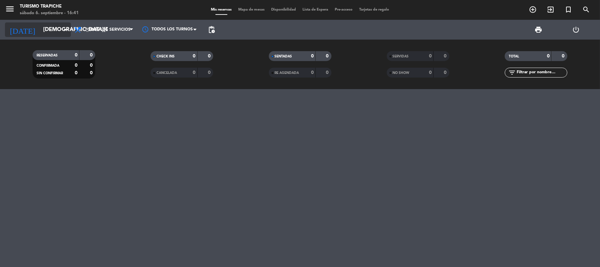
click at [53, 23] on input "[DEMOGRAPHIC_DATA][DATE]" at bounding box center [75, 29] width 71 height 13
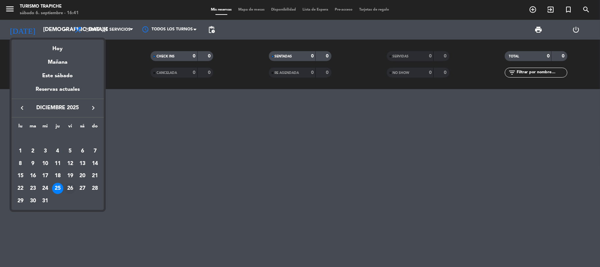
click at [71, 188] on div "26" at bounding box center [70, 188] width 11 height 11
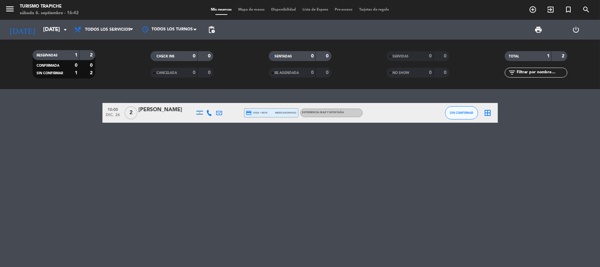
click at [176, 106] on div "[PERSON_NAME]" at bounding box center [167, 109] width 56 height 9
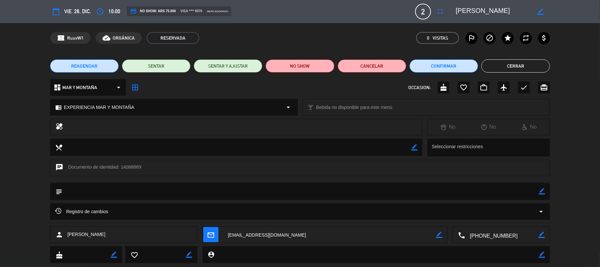
click at [465, 6] on textarea at bounding box center [493, 12] width 75 height 12
click at [465, 7] on textarea at bounding box center [493, 12] width 75 height 12
click at [472, 8] on textarea at bounding box center [493, 12] width 75 height 12
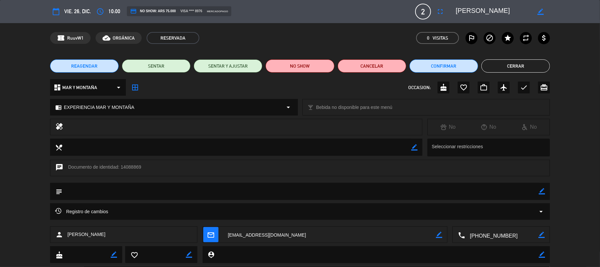
click at [472, 8] on textarea at bounding box center [493, 12] width 75 height 12
click at [475, 232] on textarea at bounding box center [501, 234] width 73 height 16
click at [513, 64] on button "Cerrar" at bounding box center [515, 65] width 69 height 13
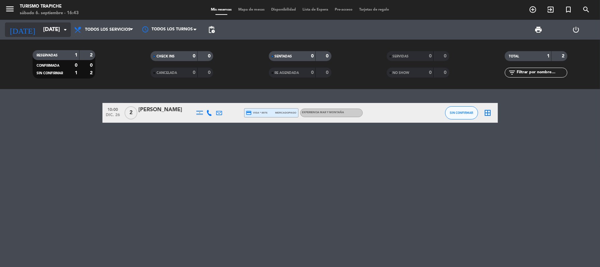
click at [42, 30] on input "[DATE]" at bounding box center [75, 29] width 71 height 13
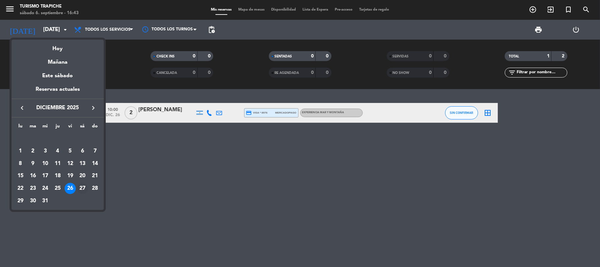
click at [81, 185] on div "27" at bounding box center [82, 188] width 11 height 11
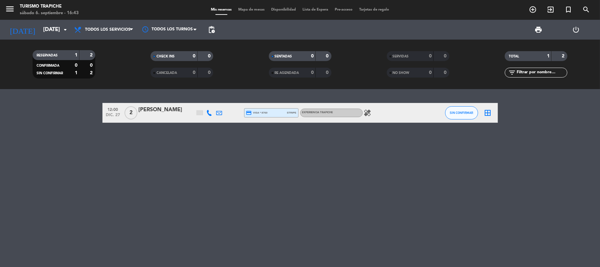
click at [172, 106] on div "[PERSON_NAME]" at bounding box center [167, 109] width 56 height 9
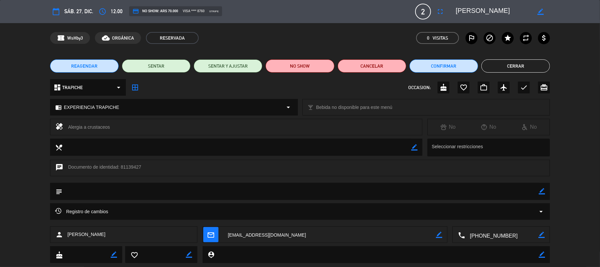
click at [473, 11] on textarea at bounding box center [493, 12] width 75 height 12
click at [490, 233] on textarea at bounding box center [501, 234] width 73 height 16
click at [500, 235] on textarea at bounding box center [501, 234] width 73 height 16
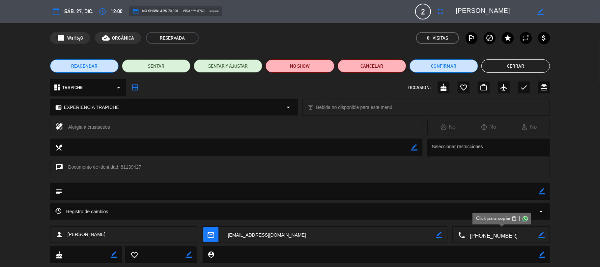
click at [512, 67] on button "Cerrar" at bounding box center [515, 65] width 69 height 13
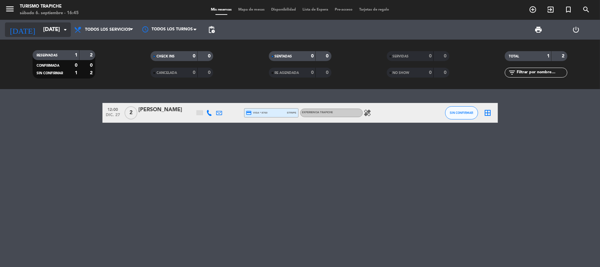
click at [57, 28] on input "[DATE]" at bounding box center [75, 29] width 71 height 13
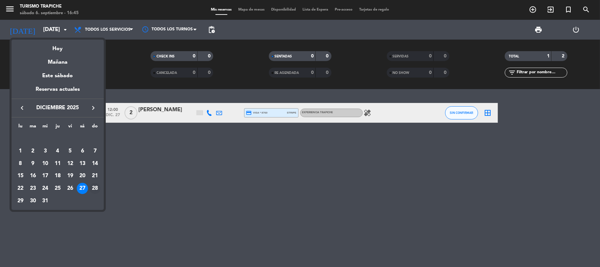
click at [96, 186] on div "28" at bounding box center [94, 188] width 11 height 11
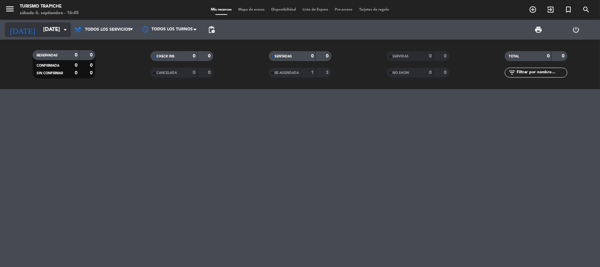
click at [55, 26] on input "[DATE]" at bounding box center [75, 29] width 71 height 13
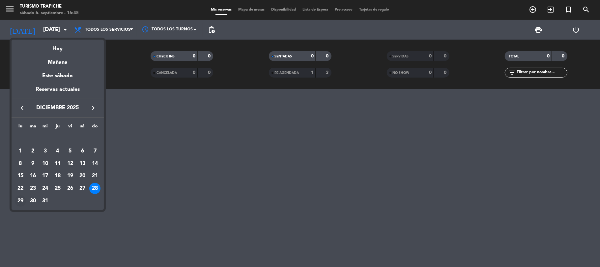
click at [22, 196] on div "29" at bounding box center [20, 200] width 11 height 11
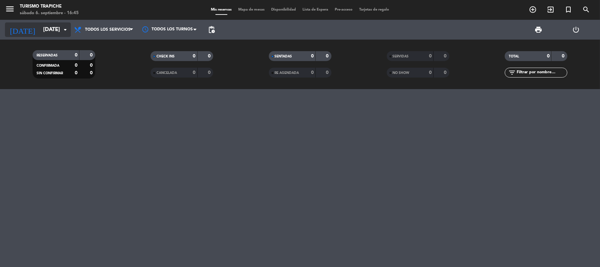
click at [43, 30] on input "[DATE]" at bounding box center [75, 29] width 71 height 13
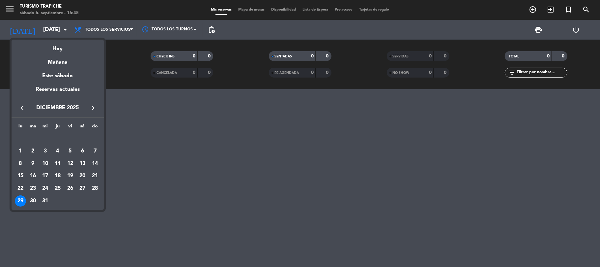
click at [33, 203] on div "30" at bounding box center [32, 200] width 11 height 11
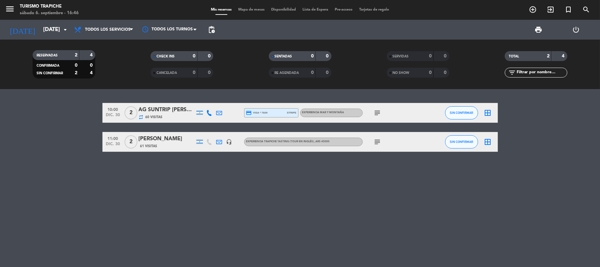
click at [376, 143] on icon "subject" at bounding box center [378, 142] width 8 height 8
click at [51, 31] on input "[DATE]" at bounding box center [75, 29] width 71 height 13
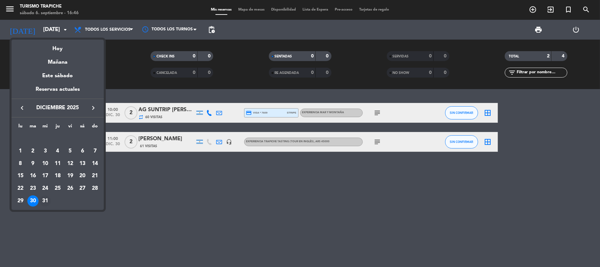
click at [44, 199] on div "31" at bounding box center [45, 200] width 11 height 11
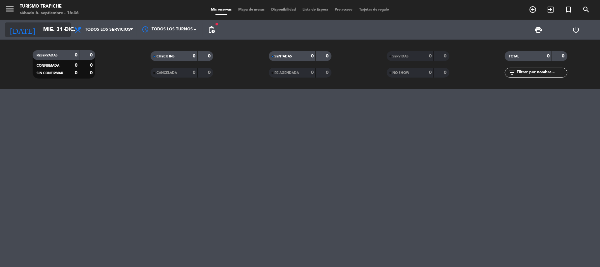
click at [40, 27] on input "mié. 31 dic." at bounding box center [75, 29] width 71 height 13
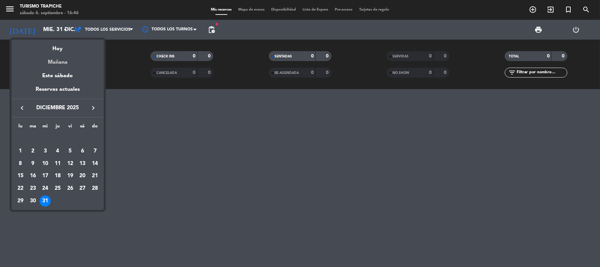
click at [63, 60] on div "Mañana" at bounding box center [58, 60] width 92 height 14
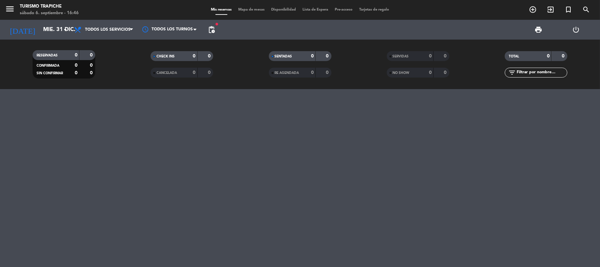
type input "[DATE]"
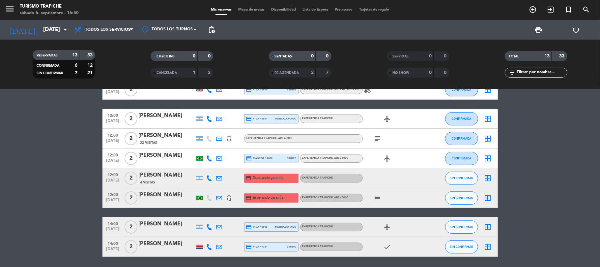
scroll to position [132, 0]
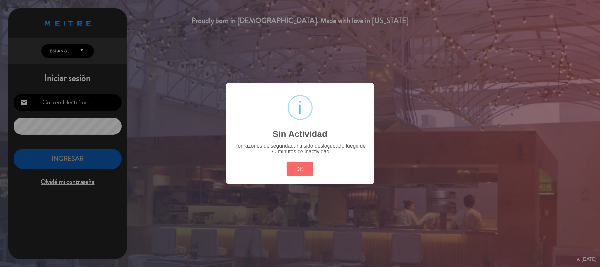
type input "[EMAIL_ADDRESS][DOMAIN_NAME]"
